Goal: Task Accomplishment & Management: Manage account settings

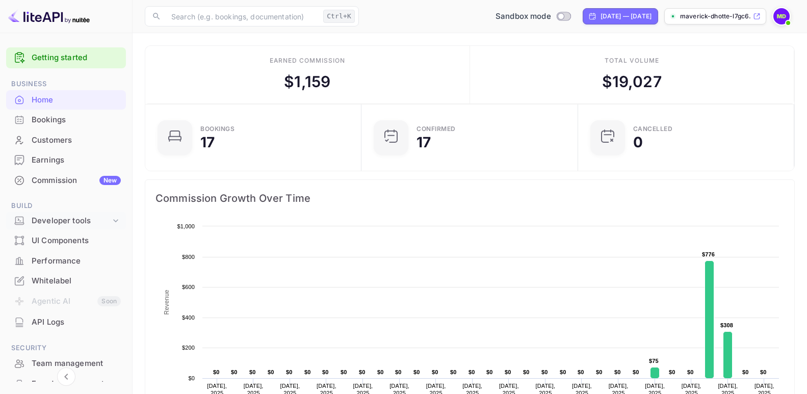
click at [59, 221] on div "Developer tools" at bounding box center [71, 221] width 79 height 12
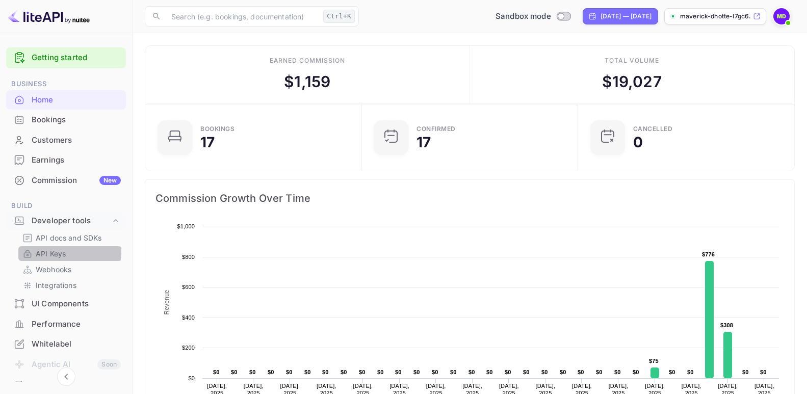
click at [48, 250] on p "API Keys" at bounding box center [51, 253] width 30 height 11
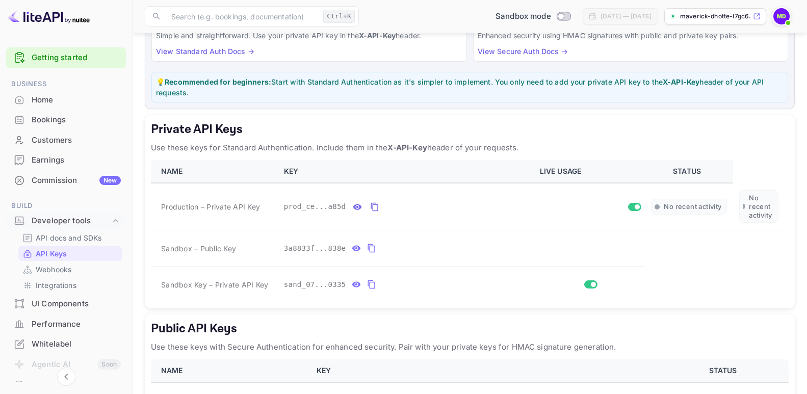
scroll to position [153, 0]
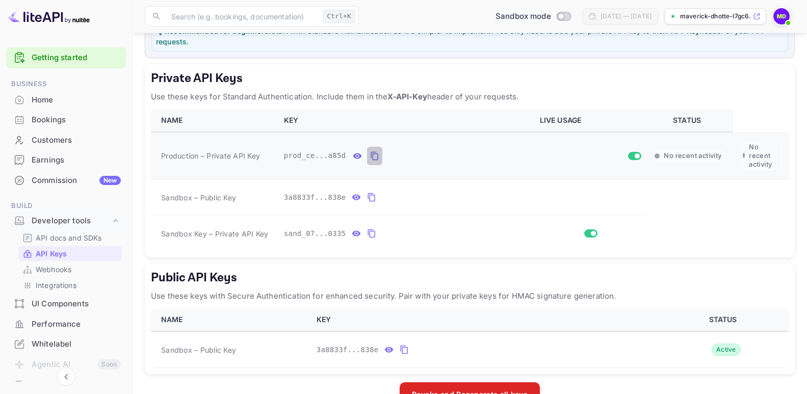
click at [370, 157] on icon "private api keys table" at bounding box center [374, 156] width 9 height 12
click at [352, 195] on icon "private api keys table" at bounding box center [356, 197] width 9 height 12
click at [367, 235] on icon "private api keys table" at bounding box center [371, 233] width 9 height 12
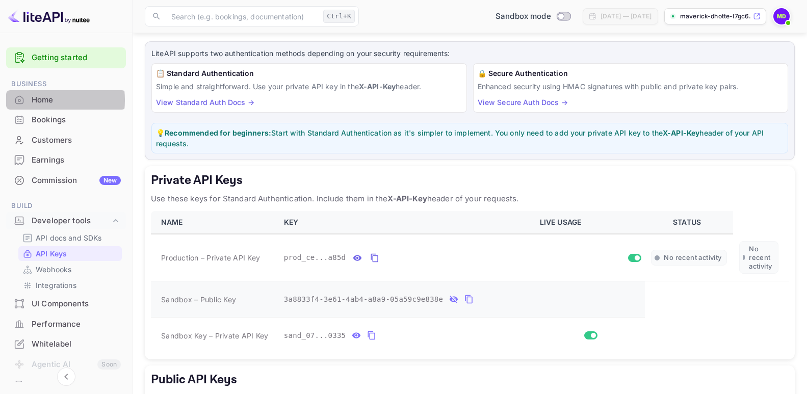
click at [36, 100] on div "Home" at bounding box center [76, 100] width 89 height 12
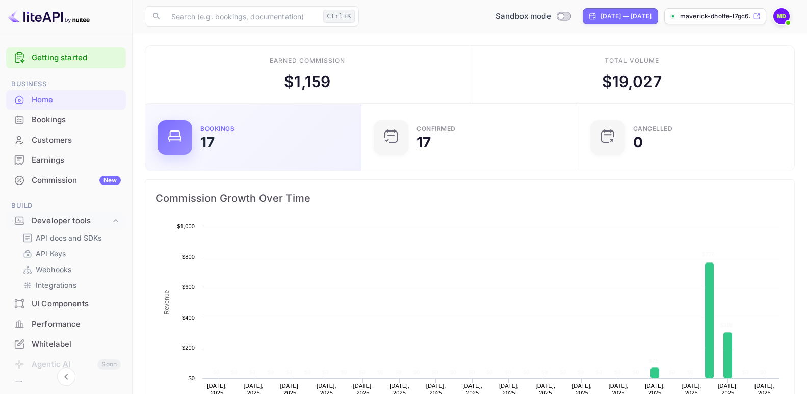
scroll to position [157, 202]
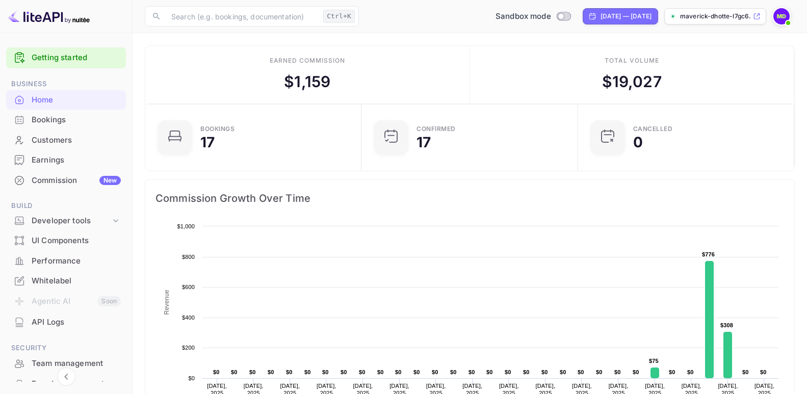
click at [782, 16] on img at bounding box center [781, 16] width 16 height 16
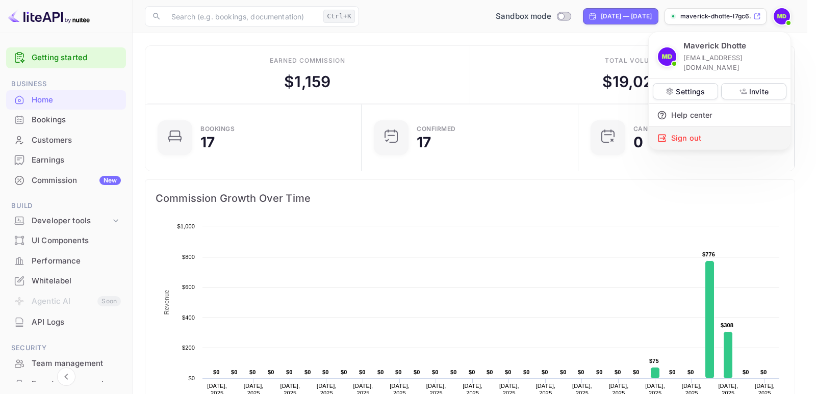
click at [691, 128] on div "Sign out" at bounding box center [719, 138] width 142 height 22
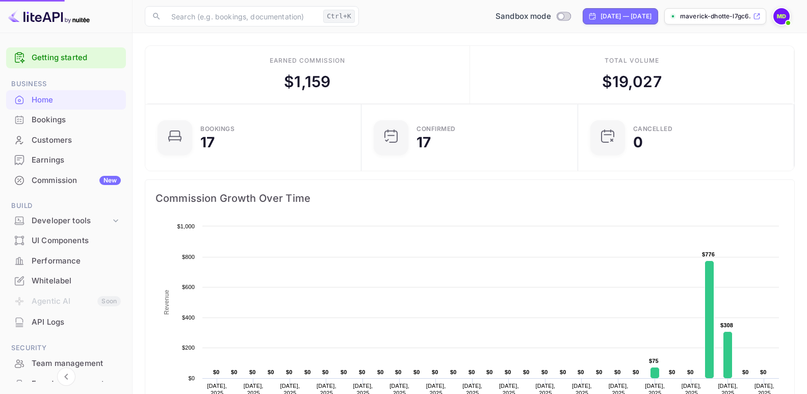
scroll to position [9, 9]
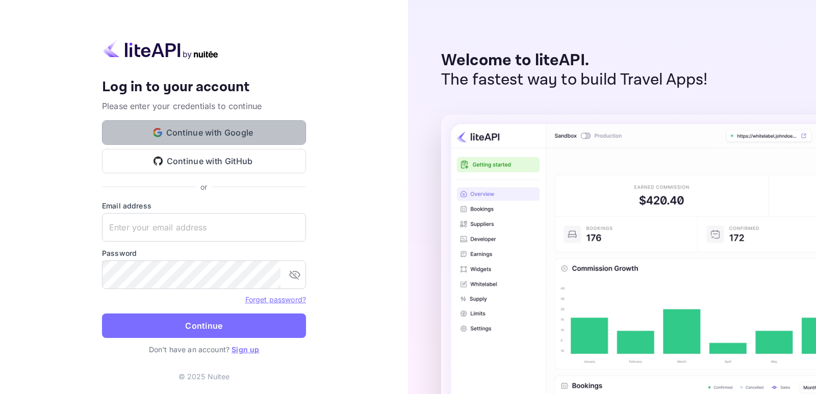
click at [222, 133] on button "Continue with Google" at bounding box center [204, 132] width 204 height 24
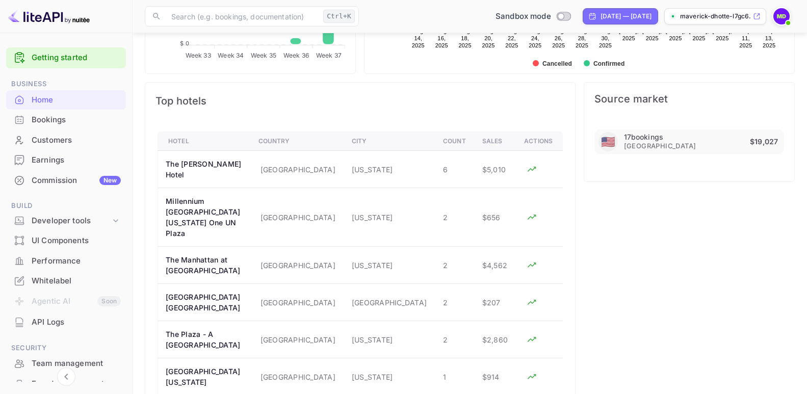
scroll to position [595, 0]
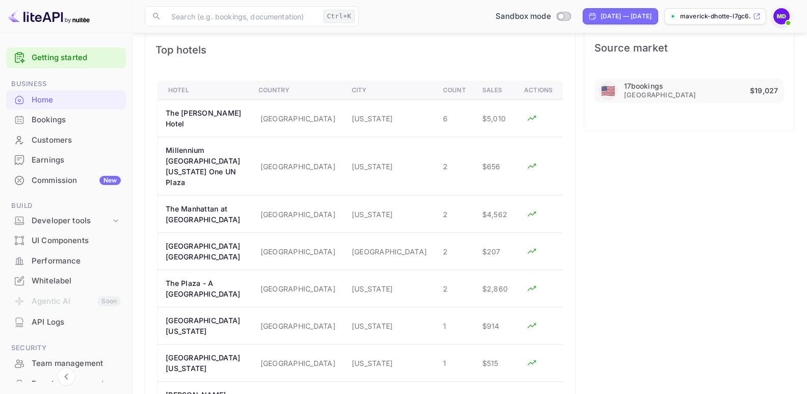
click at [38, 96] on div "Home" at bounding box center [76, 100] width 89 height 12
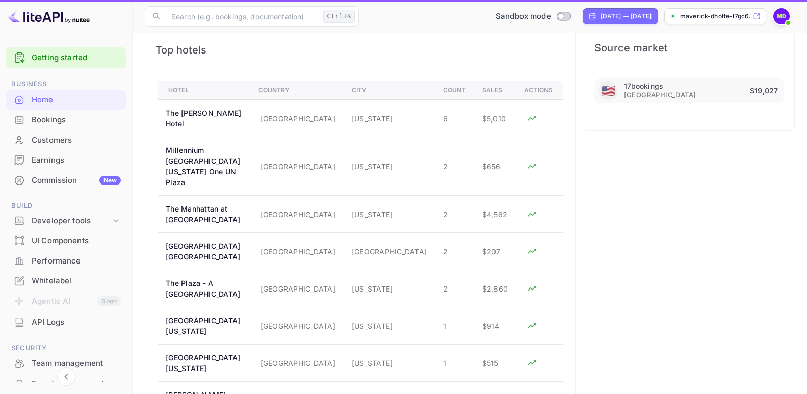
scroll to position [0, 0]
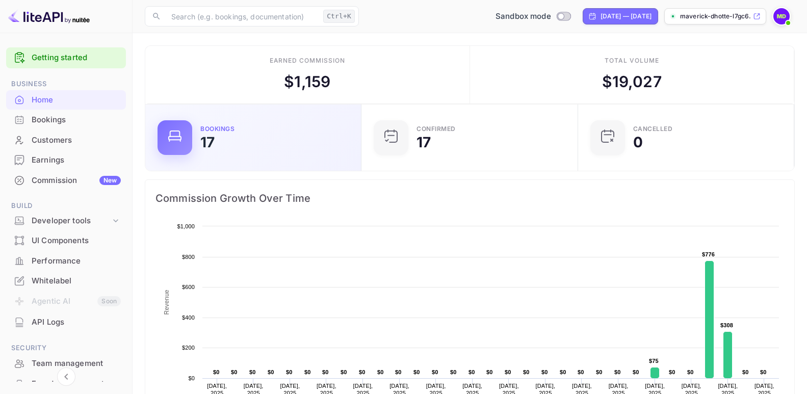
click at [193, 140] on div "Bookings 17" at bounding box center [253, 137] width 191 height 35
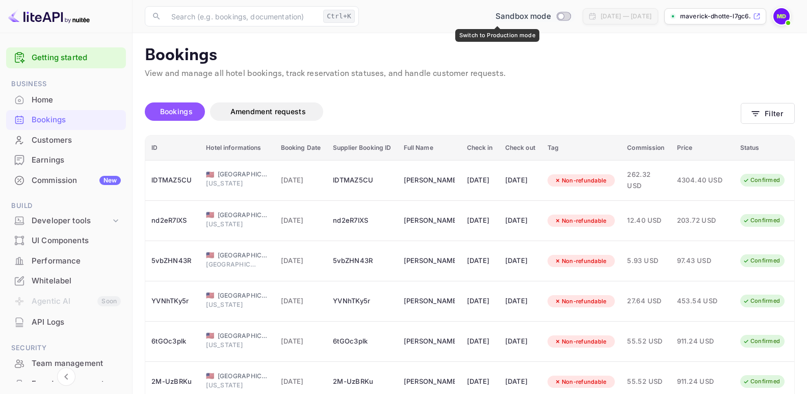
click at [551, 16] on input "Switch to Production mode" at bounding box center [561, 16] width 20 height 7
checkbox input "true"
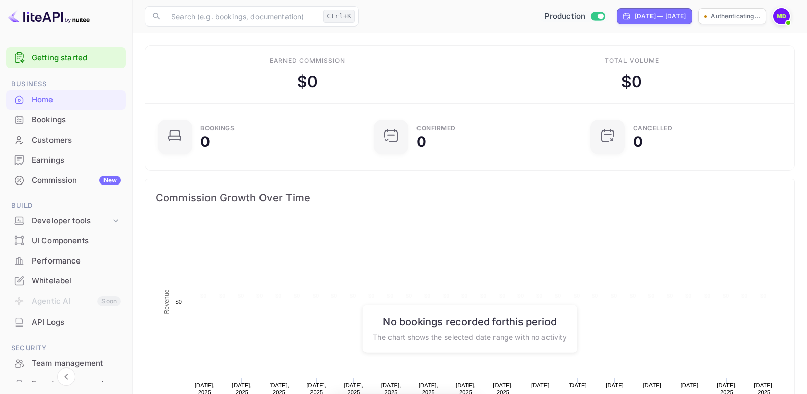
scroll to position [157, 202]
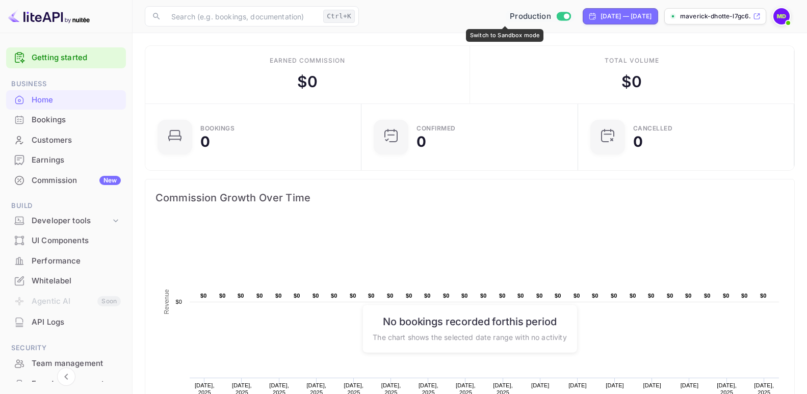
click at [556, 15] on input "Switch to Sandbox mode" at bounding box center [566, 16] width 20 height 7
checkbox input "false"
